Goal: Book appointment/travel/reservation

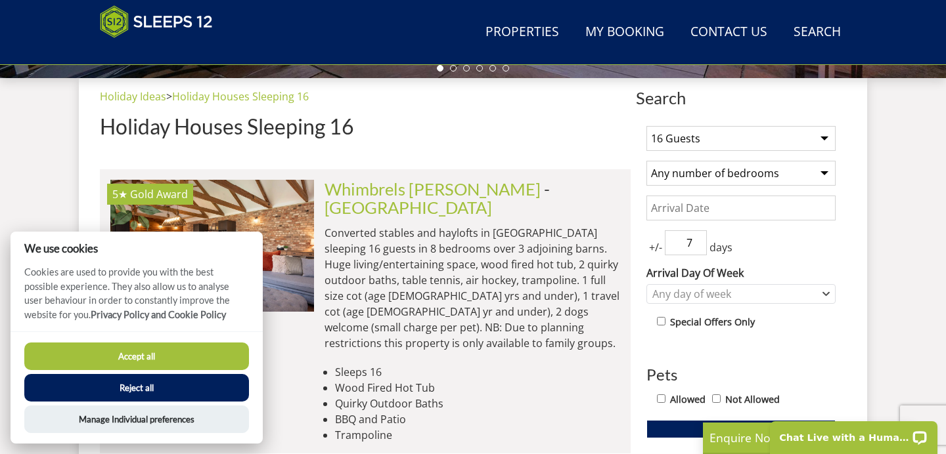
click at [702, 249] on input "7" at bounding box center [686, 243] width 42 height 25
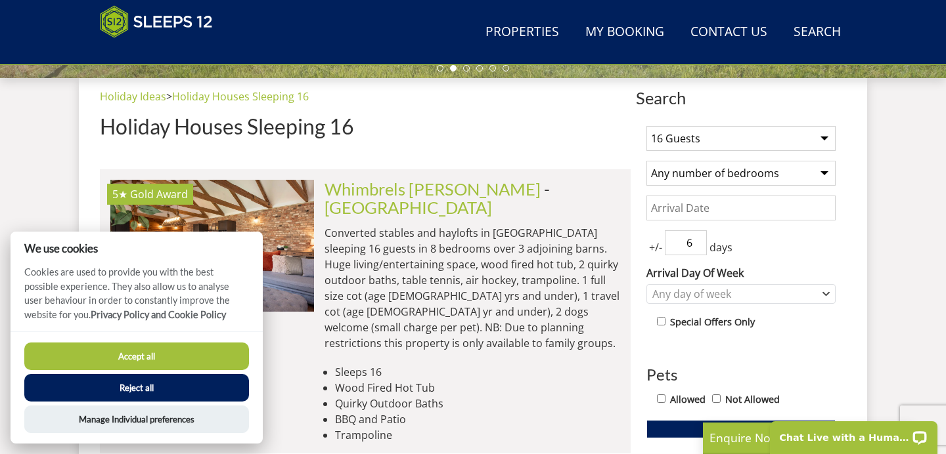
click at [701, 249] on input "6" at bounding box center [686, 243] width 42 height 25
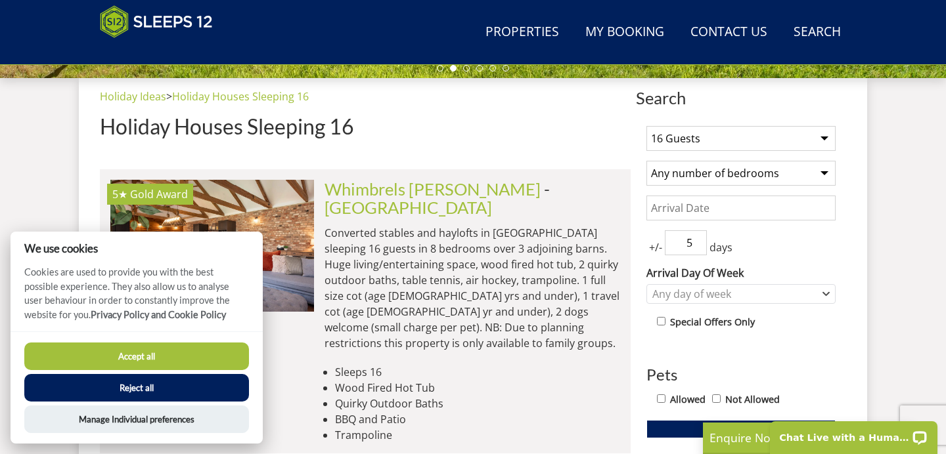
click at [701, 249] on input "5" at bounding box center [686, 243] width 42 height 25
click at [701, 249] on input "4" at bounding box center [686, 243] width 42 height 25
click at [701, 249] on input "3" at bounding box center [686, 243] width 42 height 25
type input "2"
click at [701, 249] on input "2" at bounding box center [686, 243] width 42 height 25
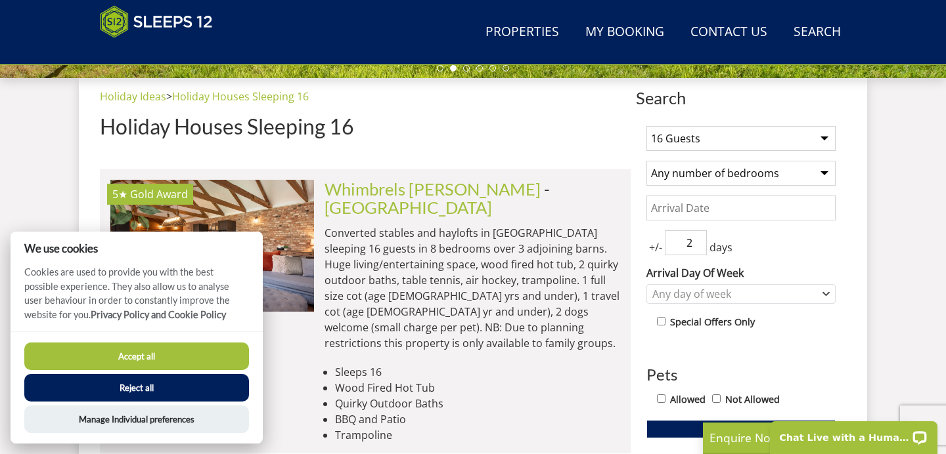
click at [190, 361] on button "Accept all" at bounding box center [136, 357] width 225 height 28
